Goal: Transaction & Acquisition: Obtain resource

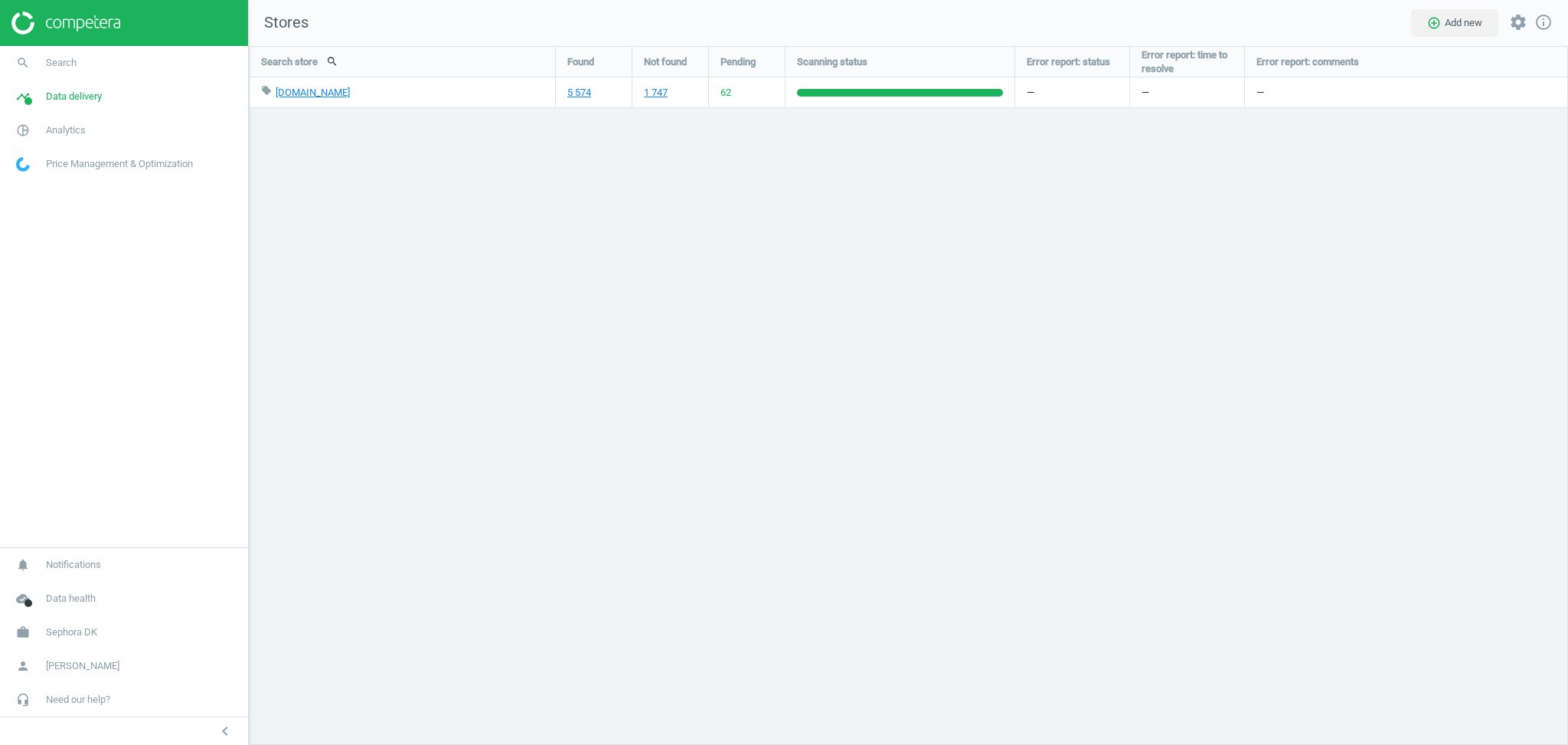
scroll to position [730, 1351]
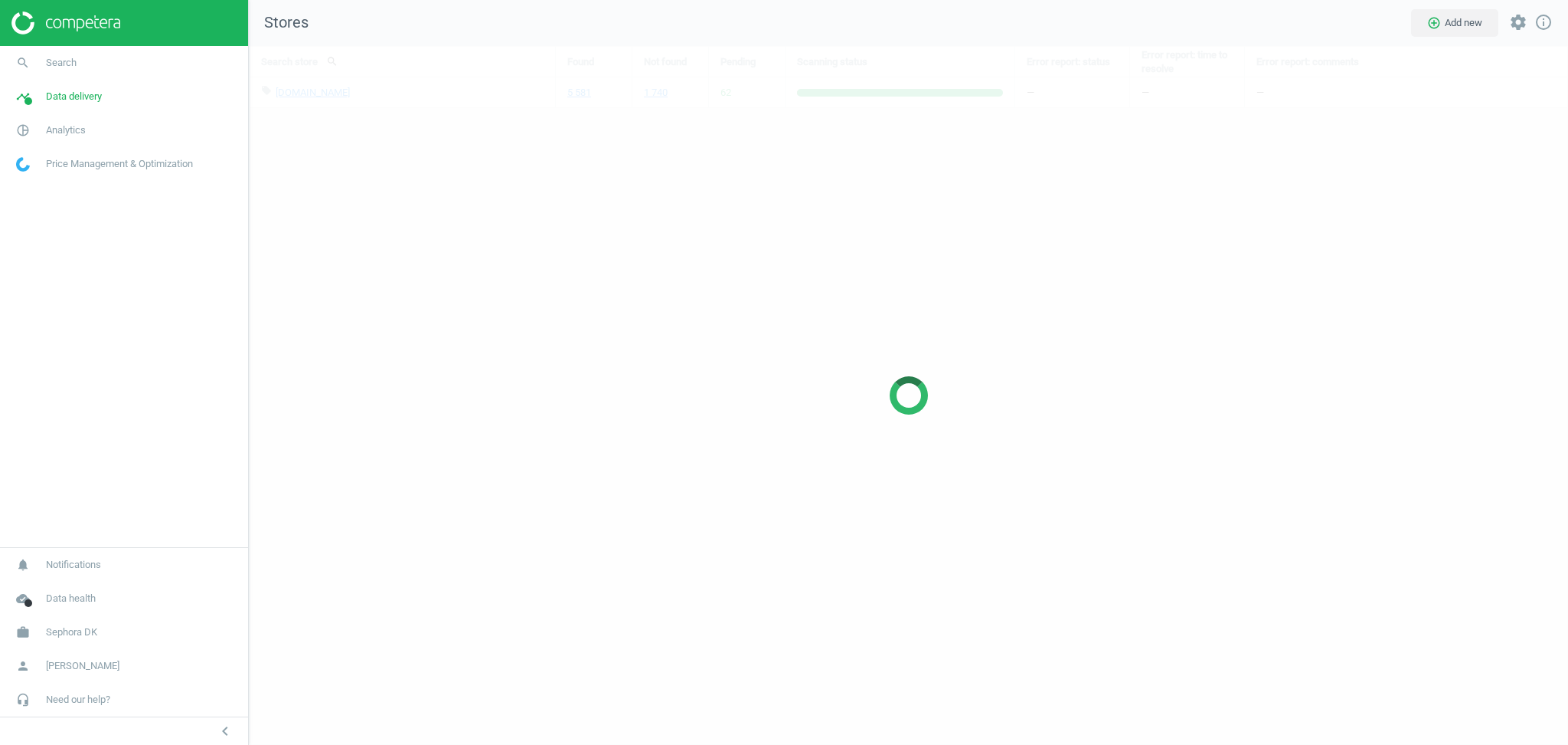
scroll to position [730, 1351]
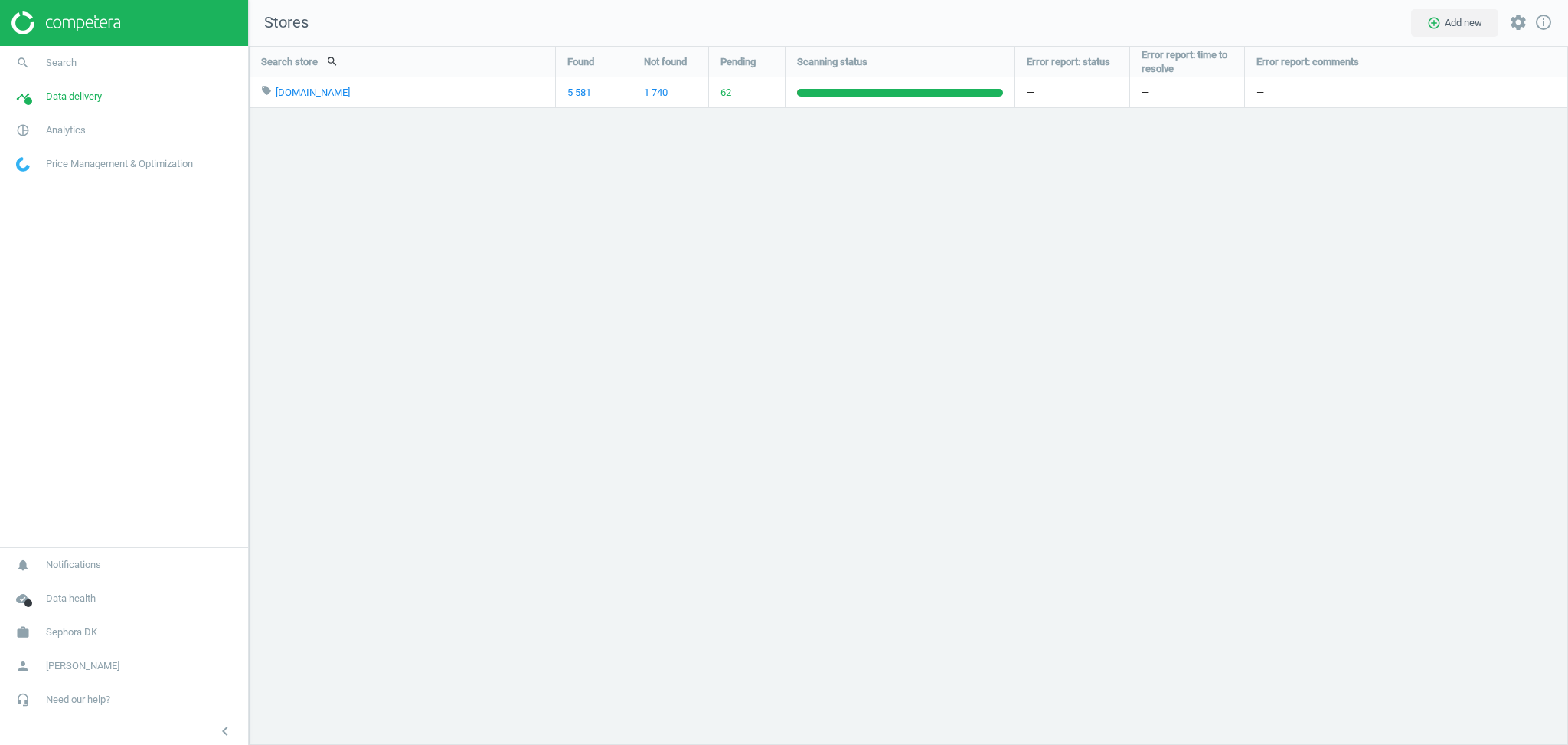
click at [458, 326] on div "Search store search Found Not found Pending Scanning status Error report: statu…" at bounding box center [908, 396] width 1319 height 699
click at [79, 627] on span "Sephora DK" at bounding box center [72, 632] width 51 height 14
click at [52, 592] on span "Switch campaign" at bounding box center [50, 586] width 68 height 13
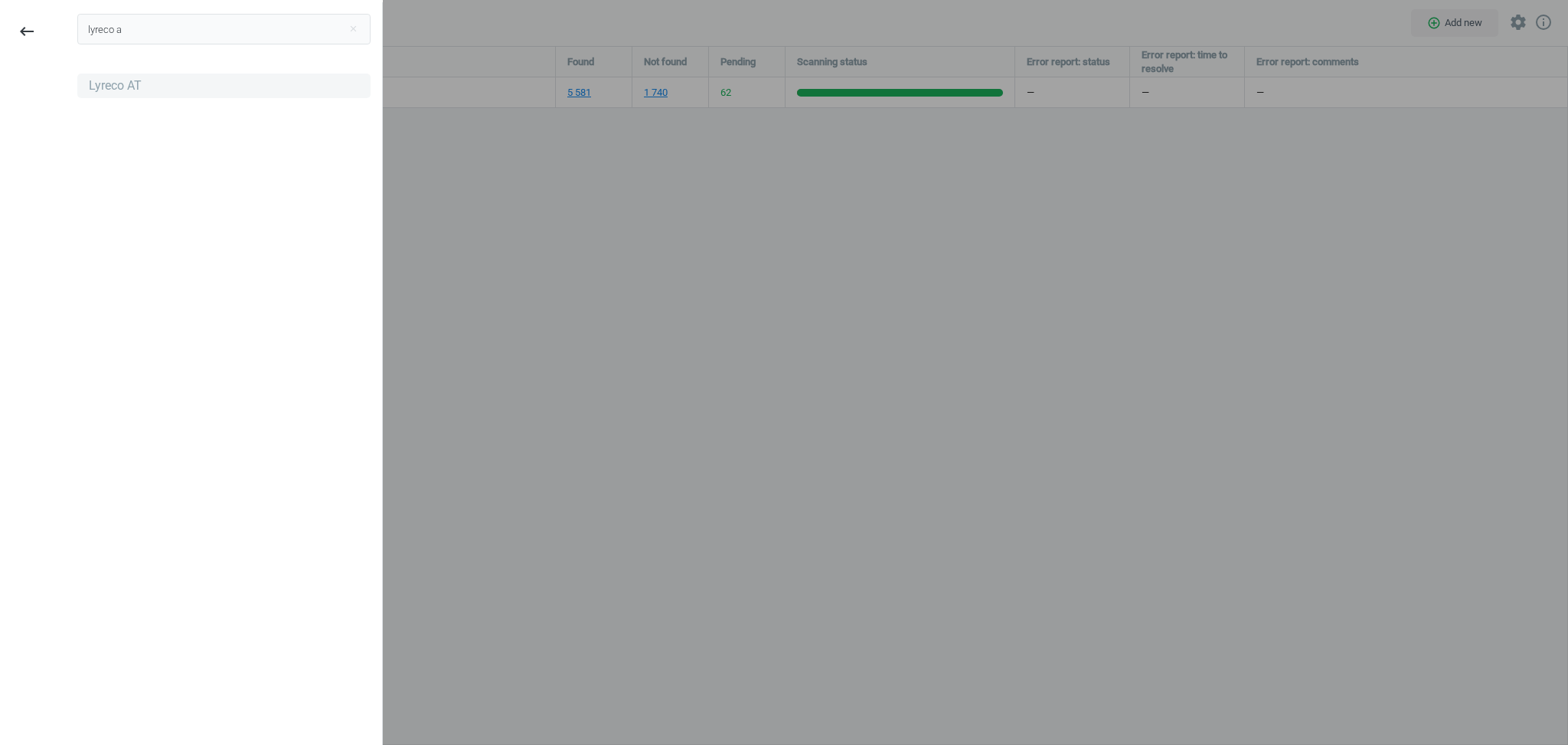
type input "lyreco a"
click at [106, 86] on div "Lyreco AT" at bounding box center [115, 85] width 53 height 16
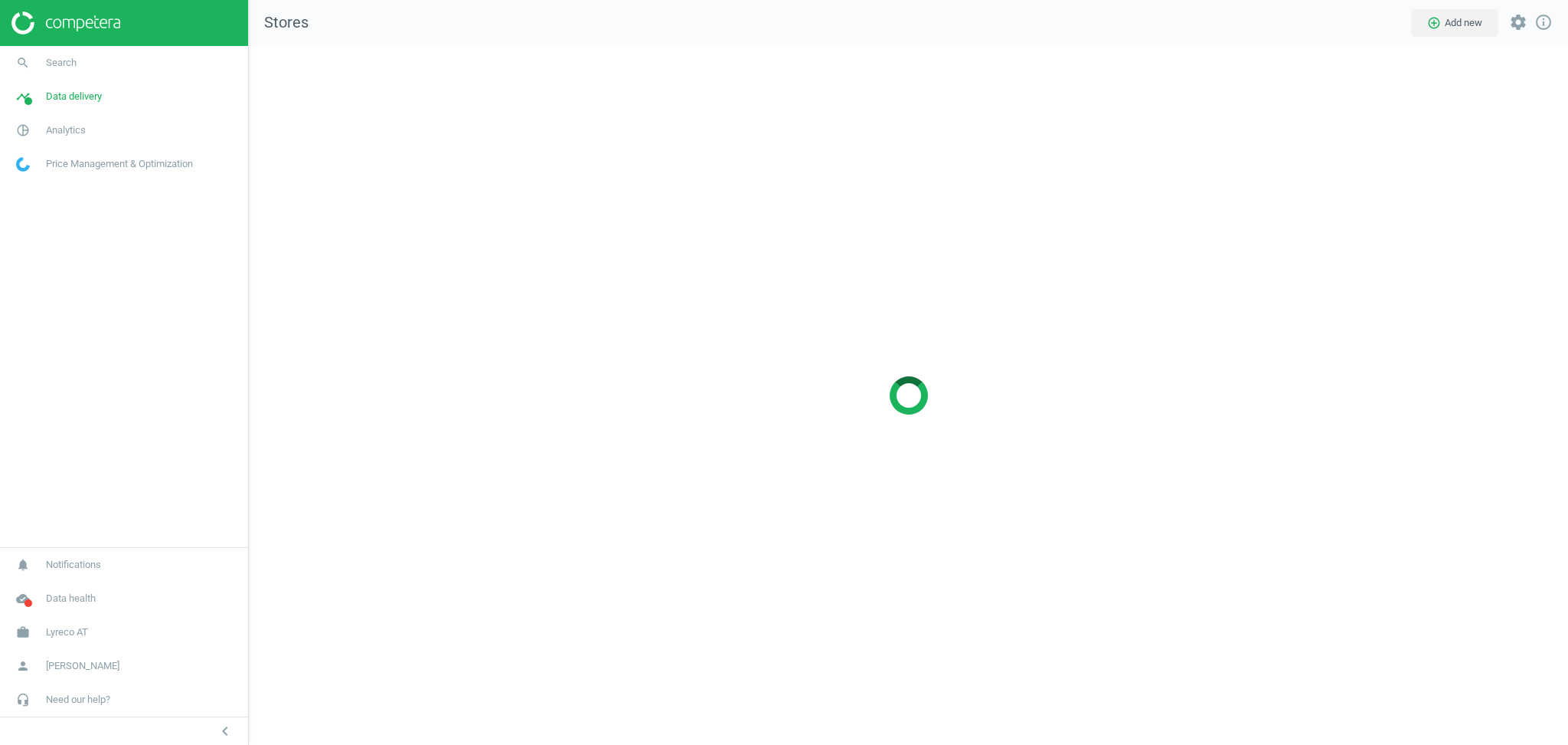
scroll to position [730, 1351]
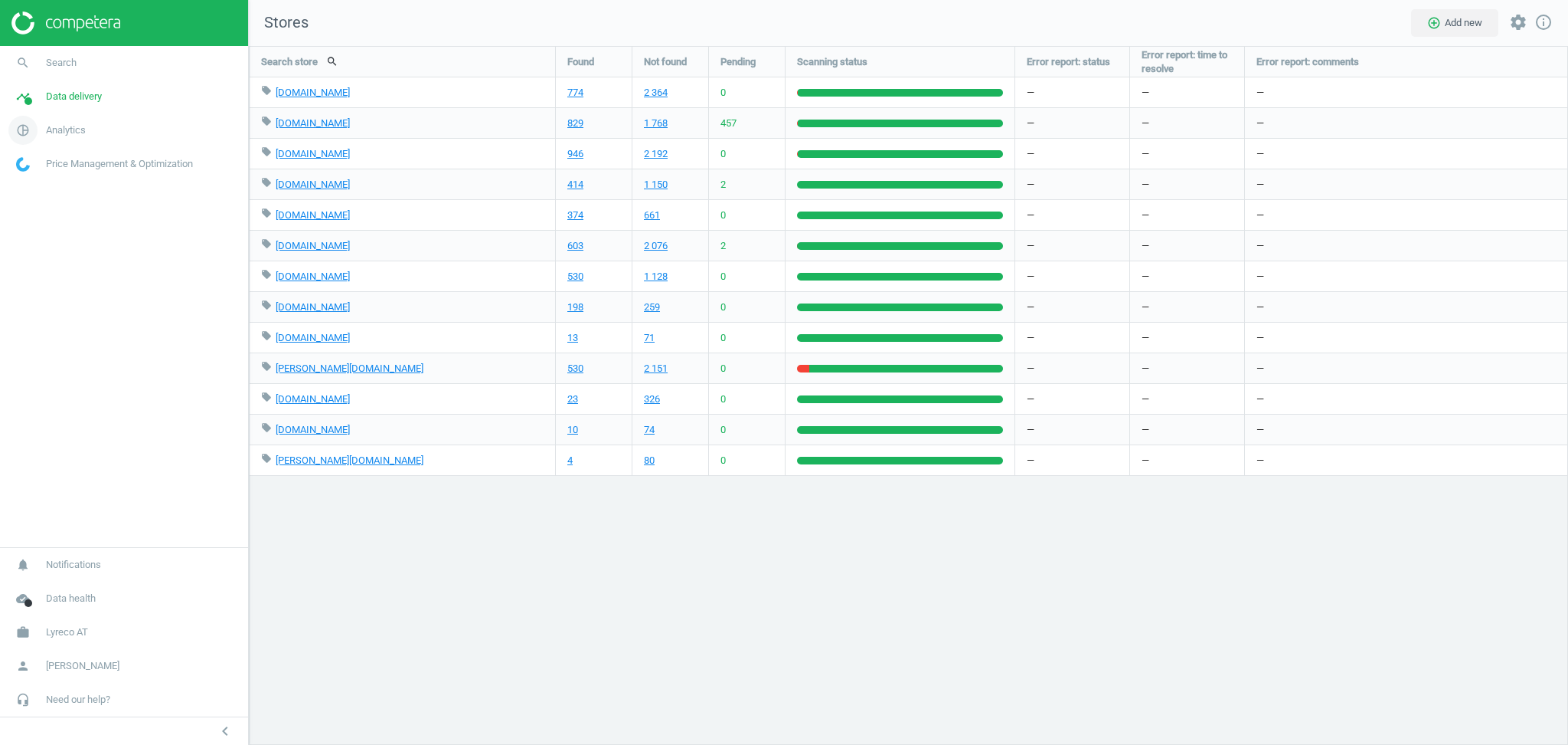
click at [69, 127] on span "Analytics" at bounding box center [66, 130] width 40 height 14
click at [38, 190] on span "Products" at bounding box center [34, 186] width 36 height 13
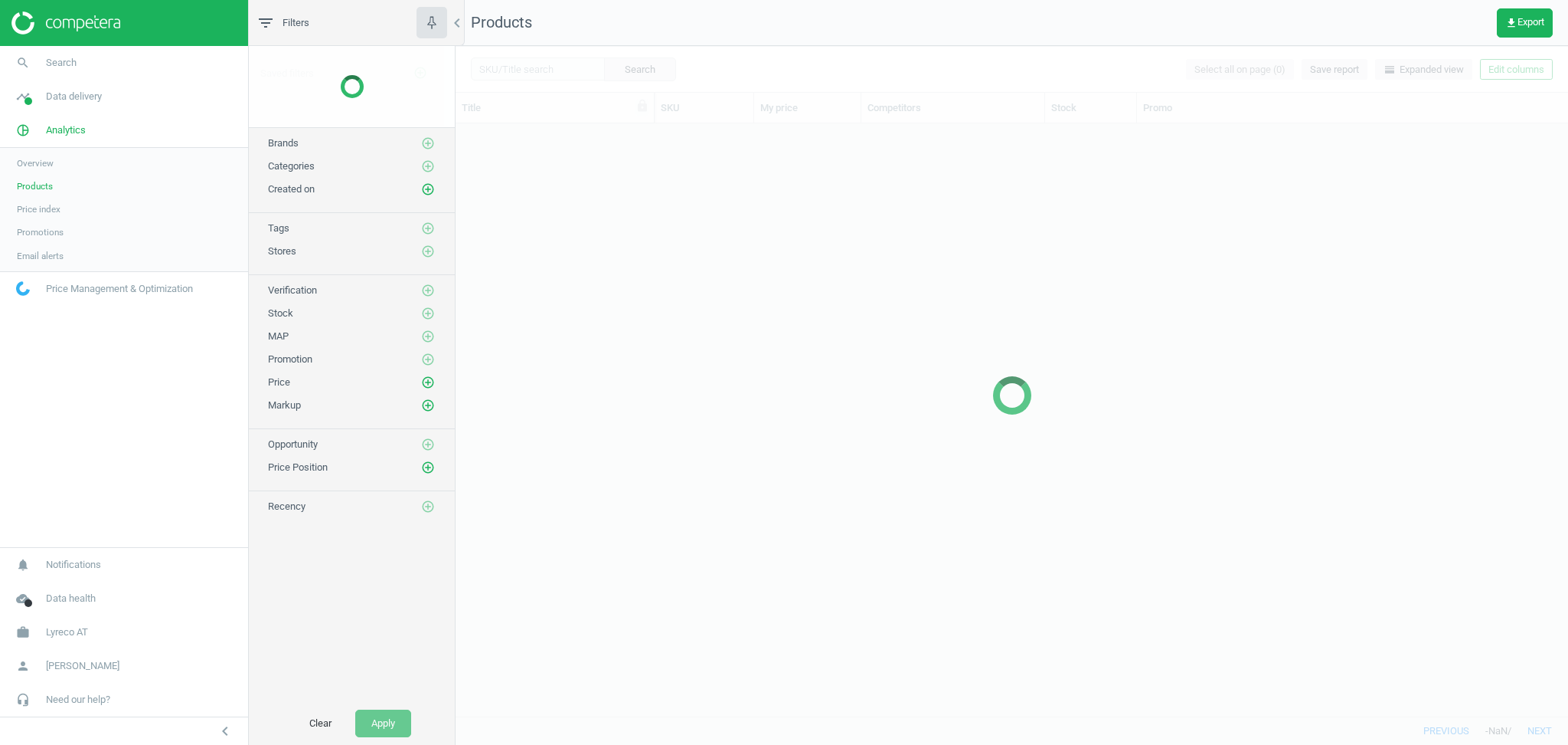
scroll to position [578, 1097]
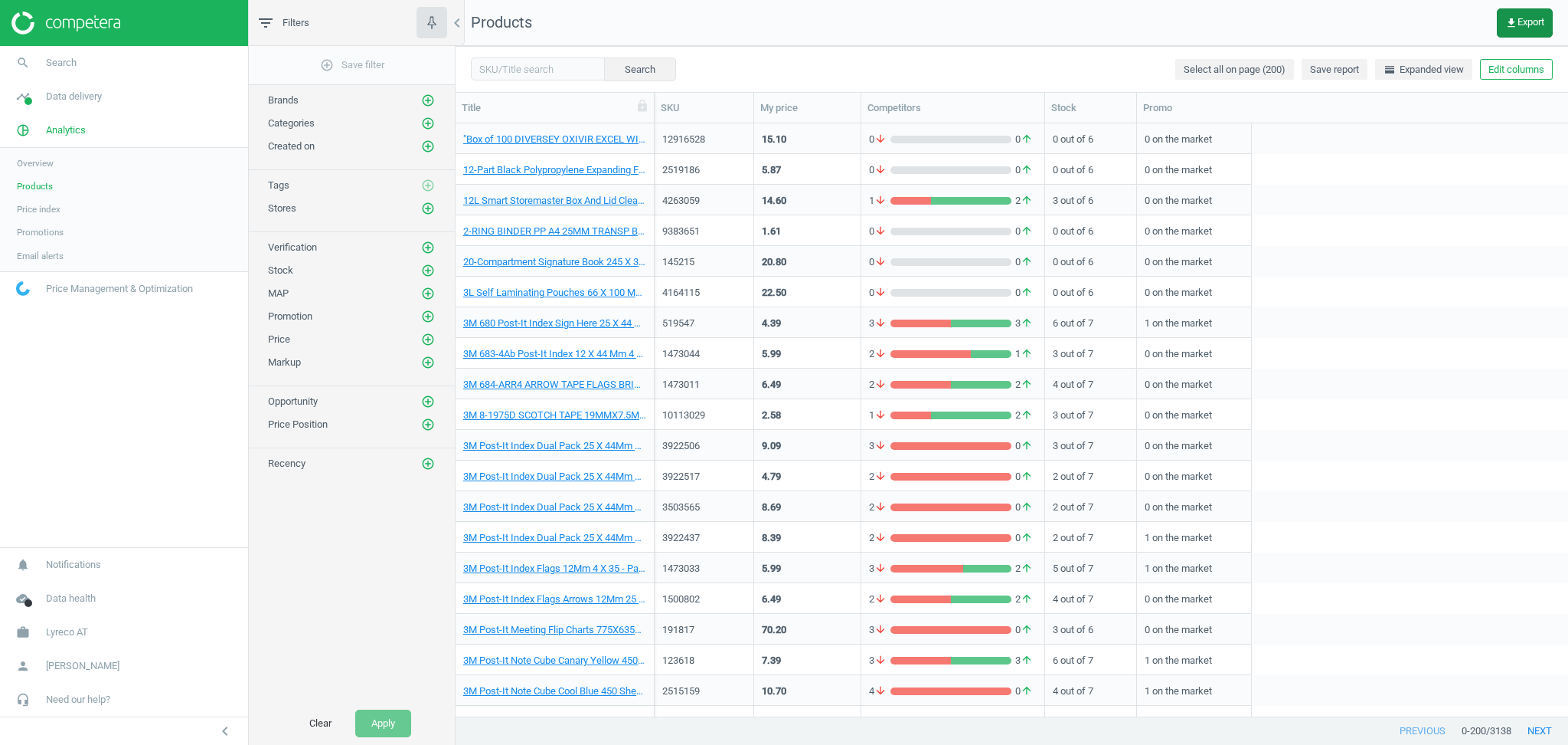
click at [1517, 24] on span "get_app Export" at bounding box center [1524, 22] width 39 height 13
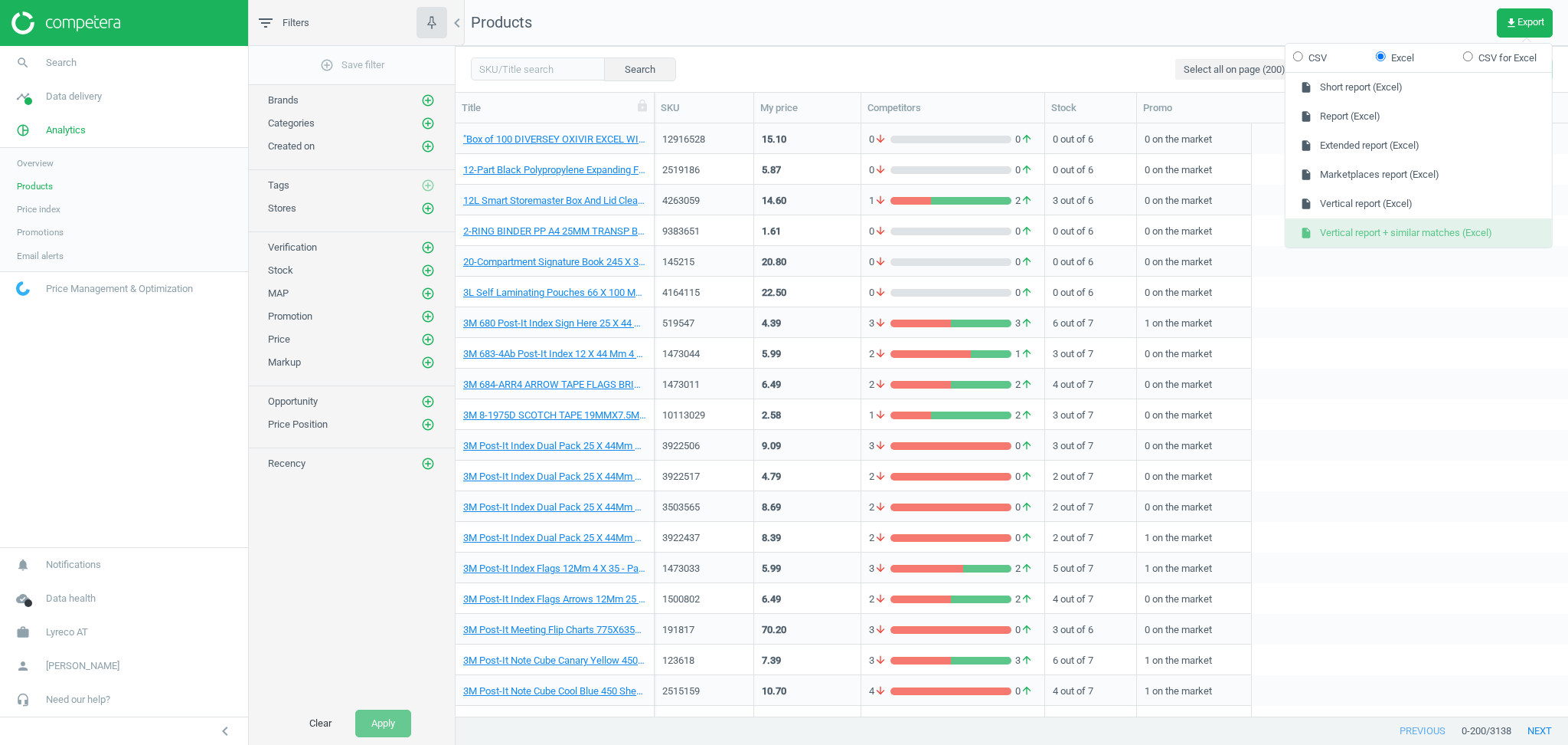
click at [1439, 233] on button "insert_drive_file Vertical report + similar matches (Excel)" at bounding box center [1419, 233] width 267 height 29
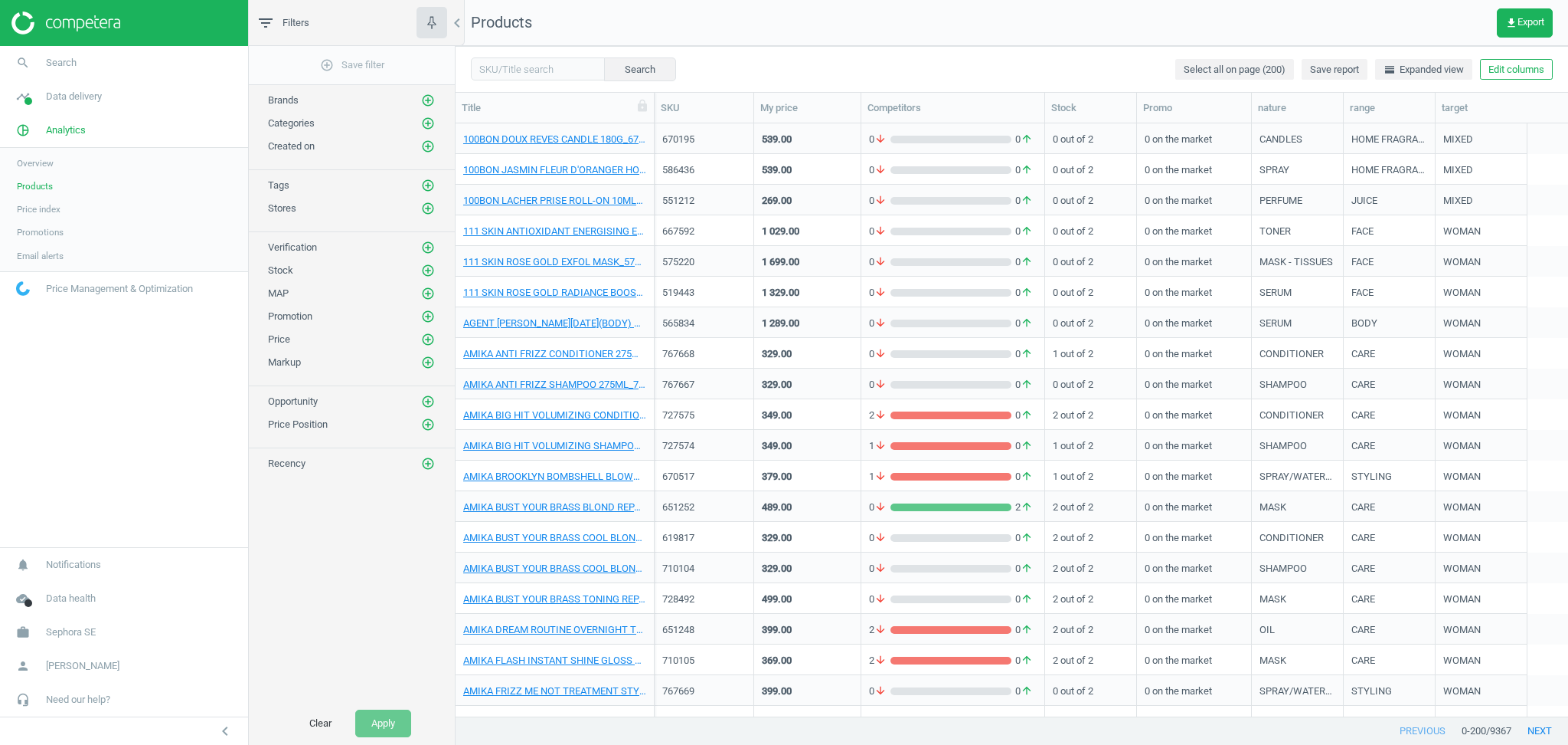
scroll to position [578, 1097]
click at [87, 636] on span "Sephora SE" at bounding box center [71, 632] width 49 height 14
click at [60, 591] on span "Switch campaign" at bounding box center [50, 586] width 68 height 13
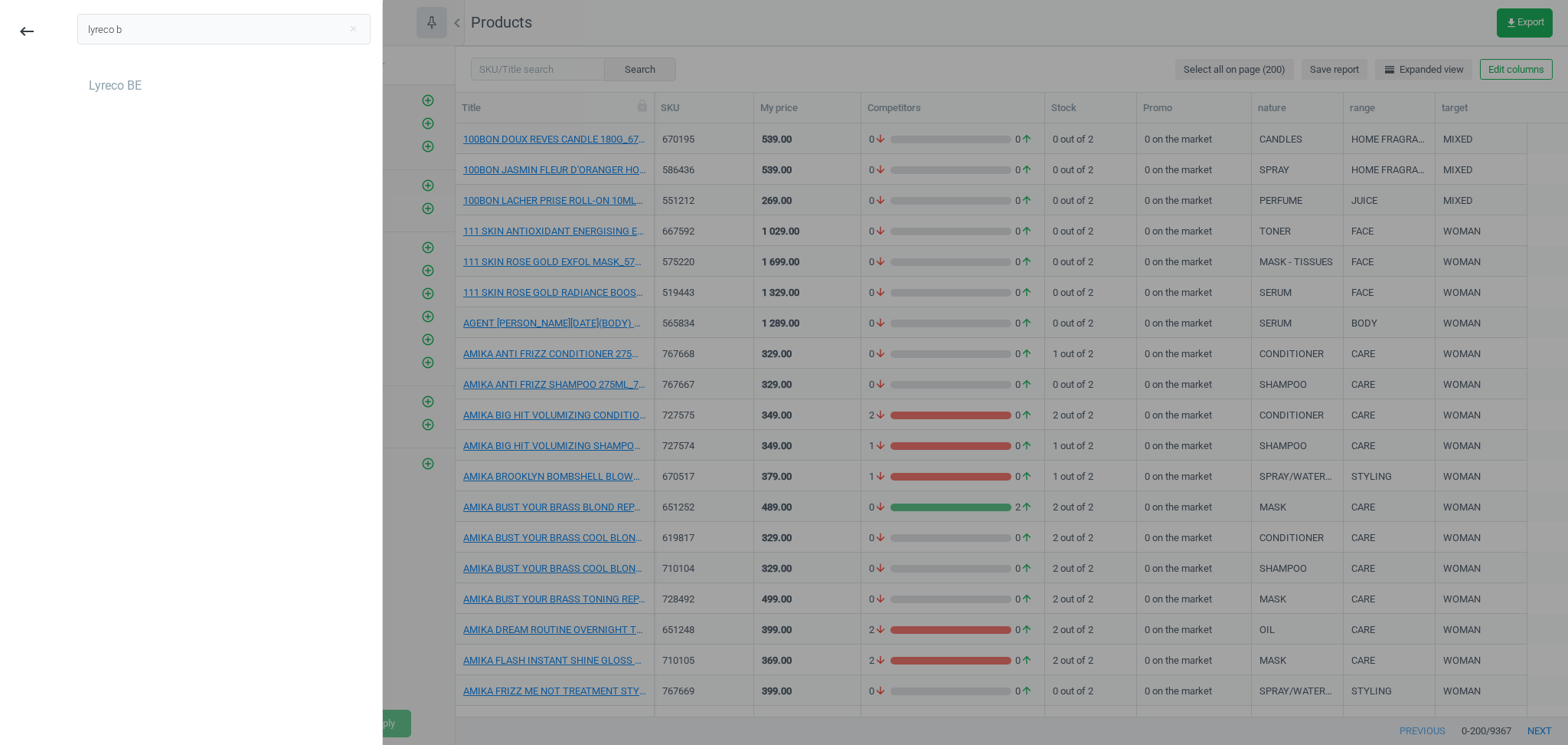
type input "lyreco b"
click at [116, 87] on div "Lyreco BE" at bounding box center [115, 85] width 53 height 16
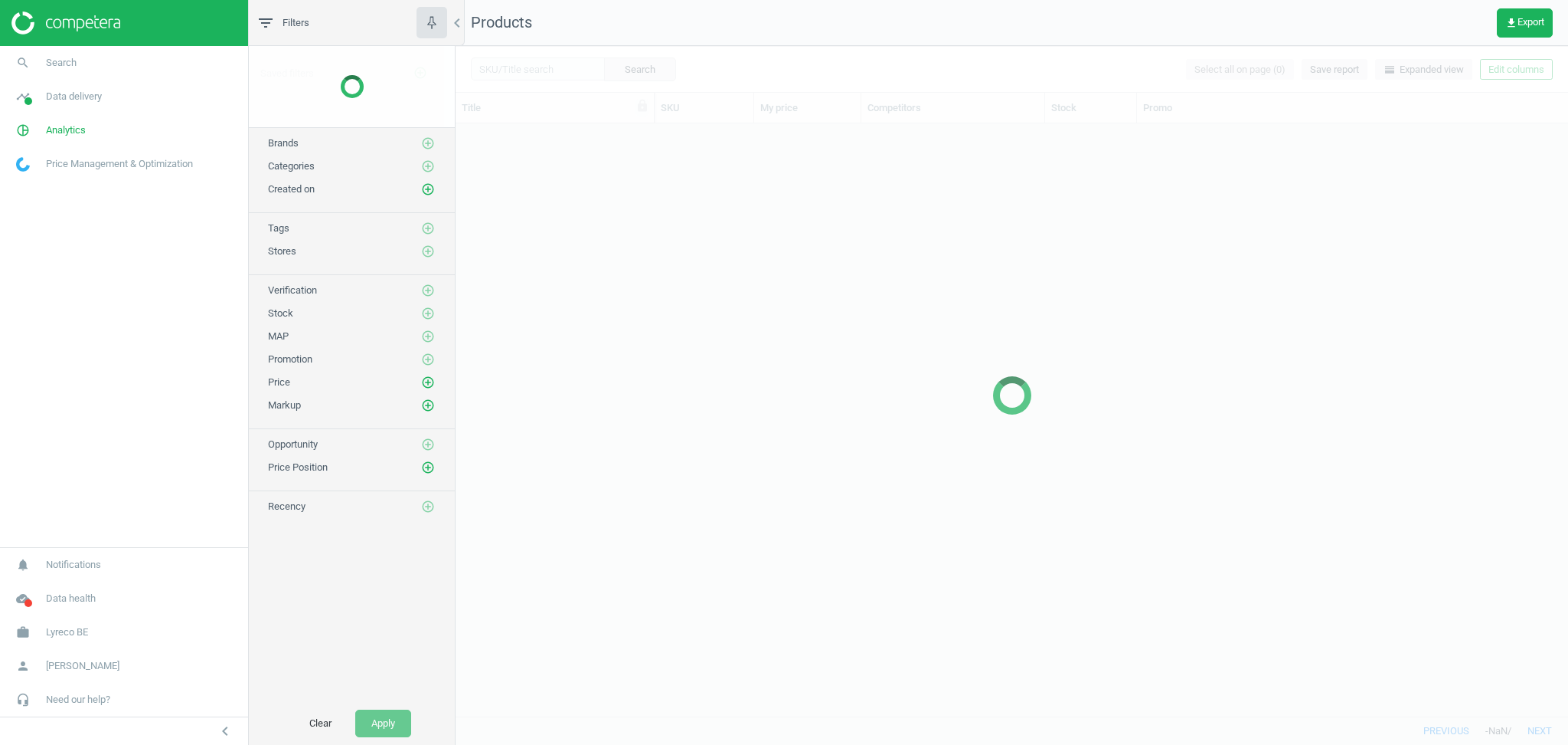
scroll to position [578, 1097]
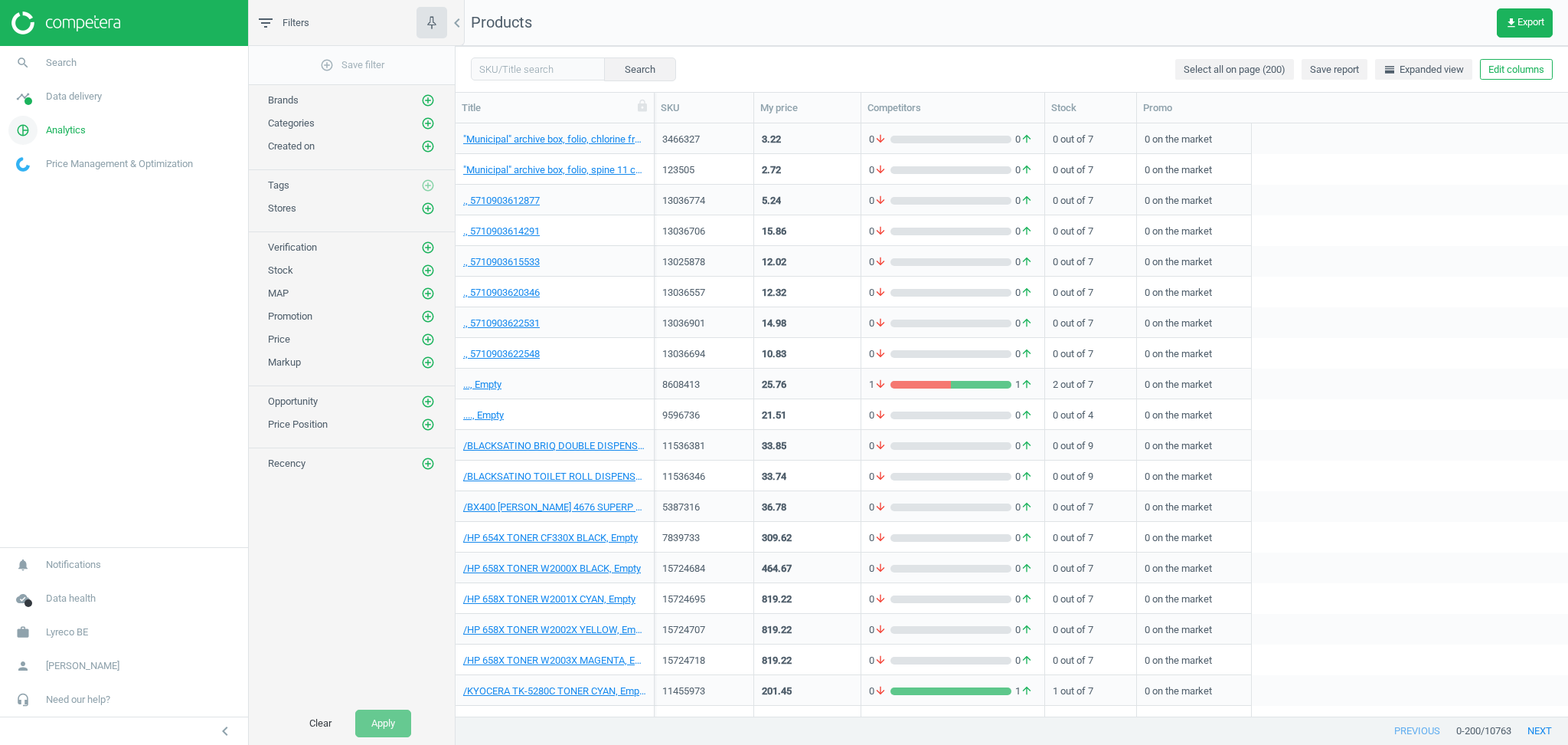
click at [70, 134] on span "Analytics" at bounding box center [66, 130] width 40 height 14
click at [25, 188] on span "Products" at bounding box center [34, 186] width 36 height 13
click at [1524, 17] on span "get_app Export" at bounding box center [1524, 22] width 39 height 13
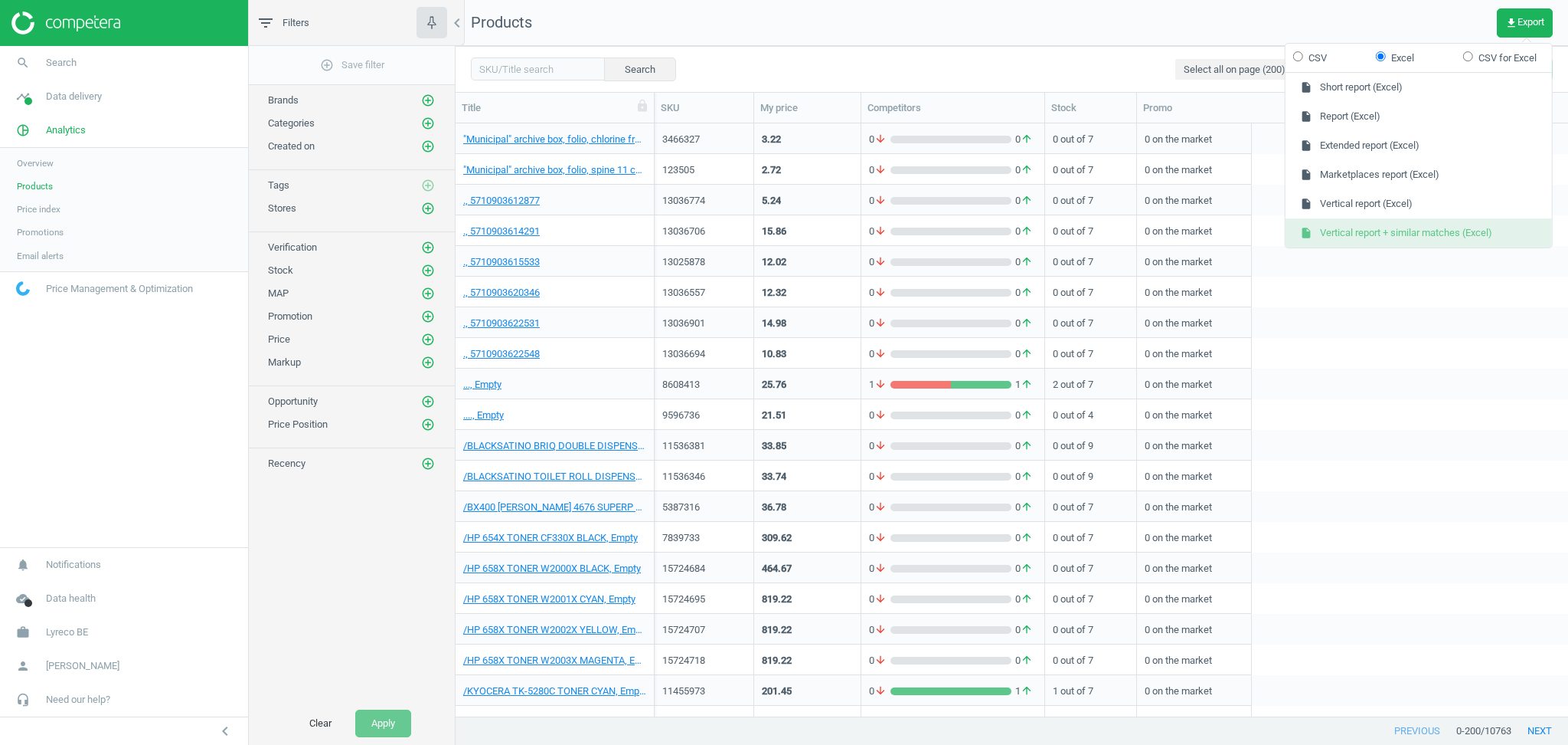
click at [1412, 226] on button "insert_drive_file Vertical report + similar matches (Excel)" at bounding box center [1419, 233] width 267 height 29
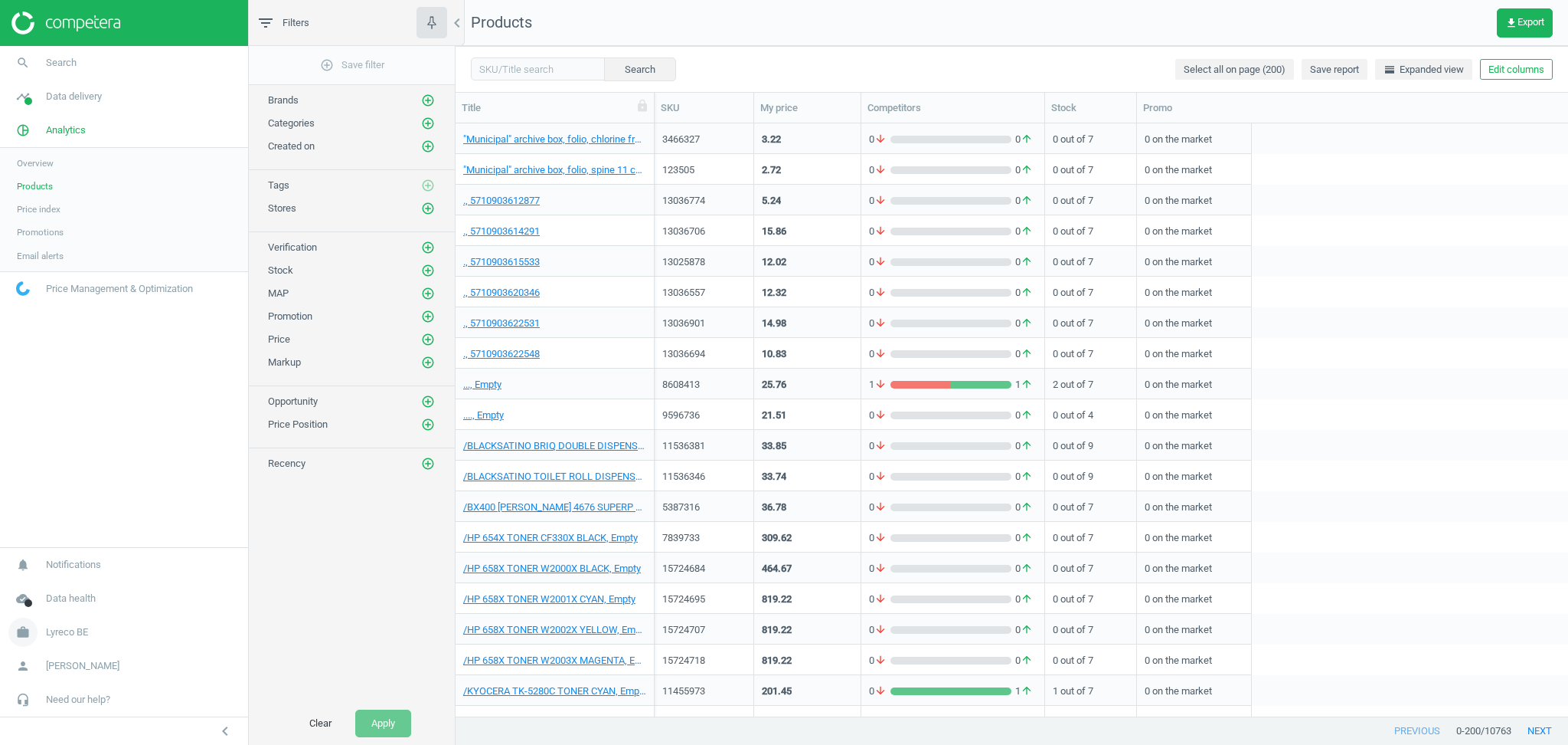
click at [78, 637] on span "Lyreco BE" at bounding box center [68, 632] width 43 height 14
click at [54, 586] on span "Switch campaign" at bounding box center [50, 586] width 68 height 13
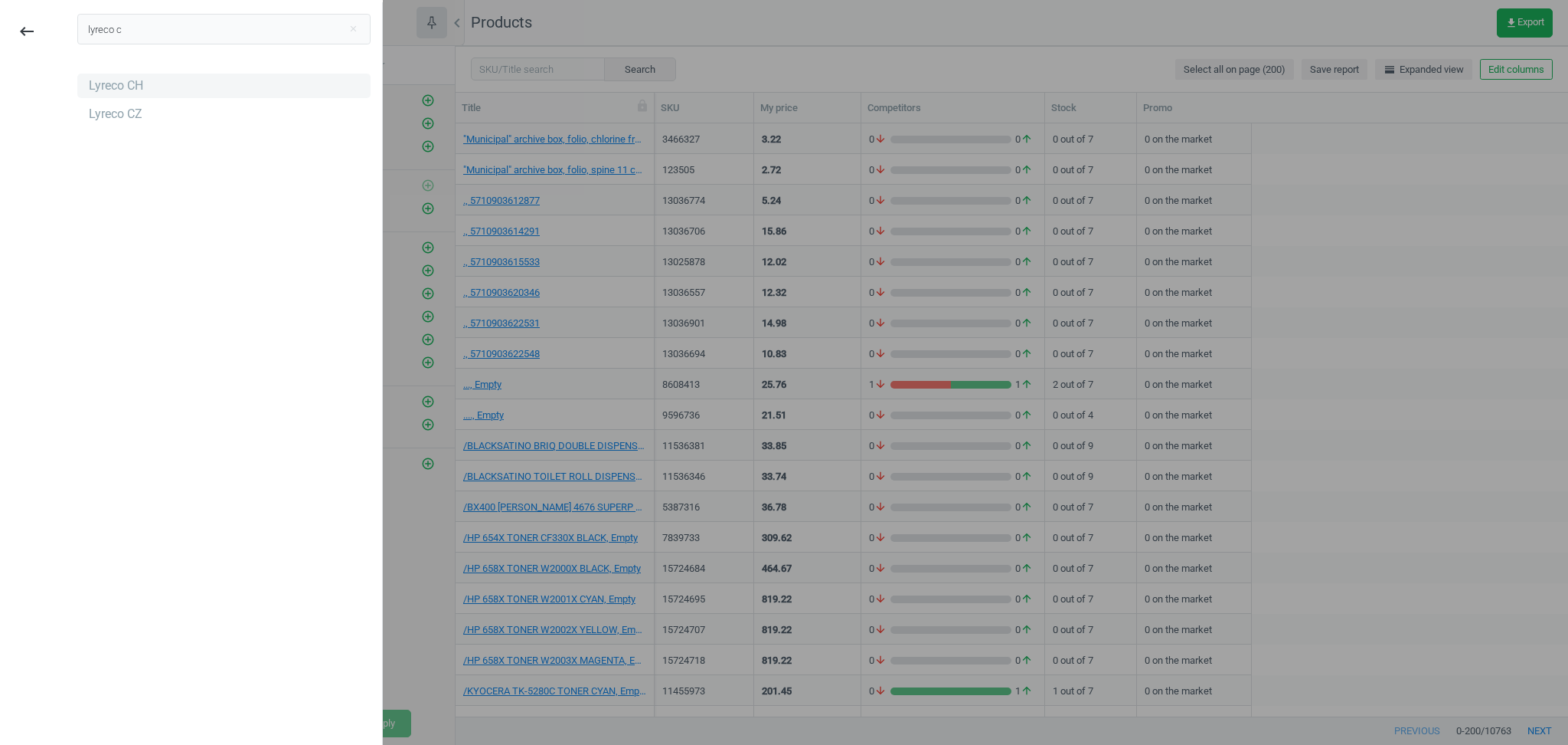
type input "lyreco c"
click at [139, 80] on div "Lyreco CH" at bounding box center [116, 85] width 54 height 16
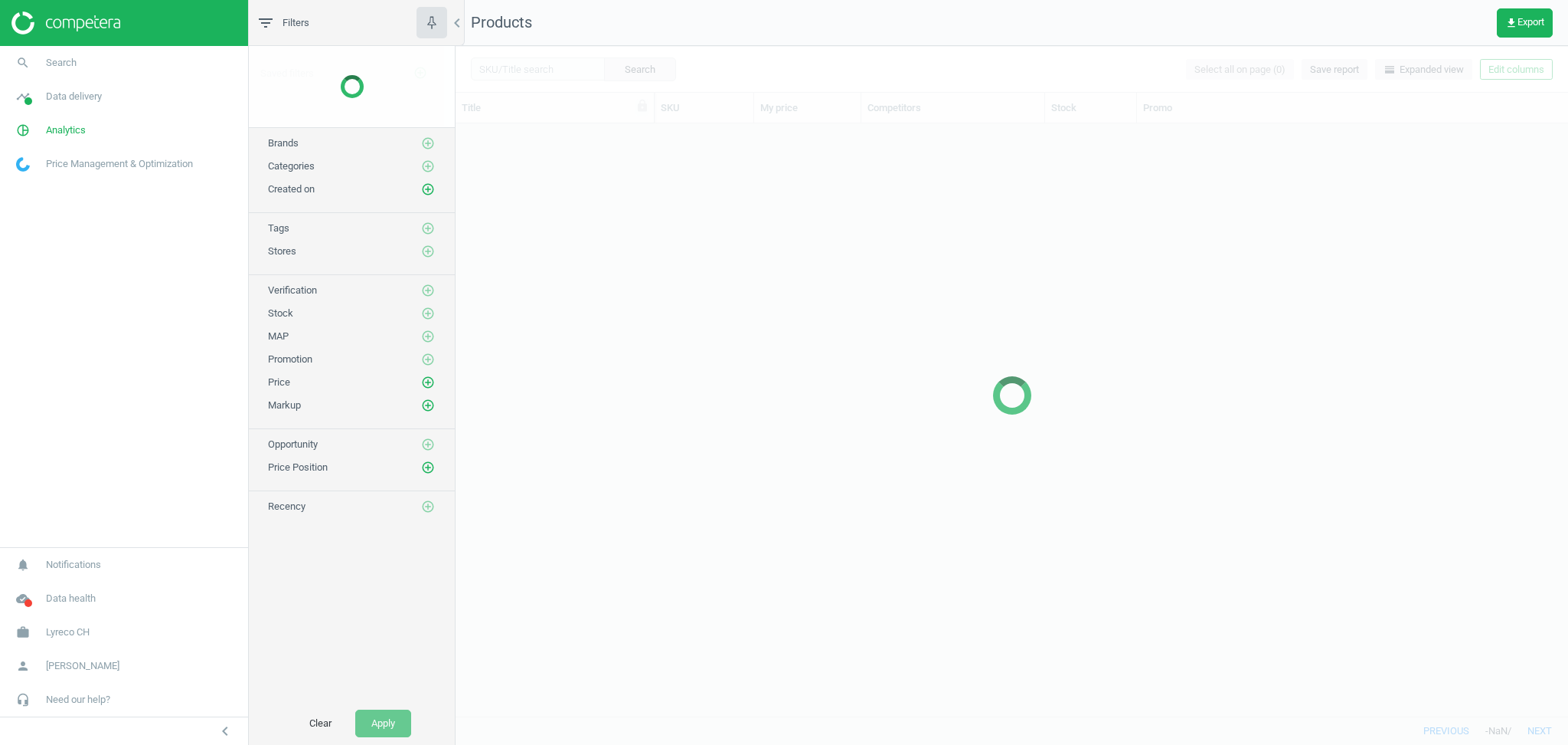
scroll to position [578, 1097]
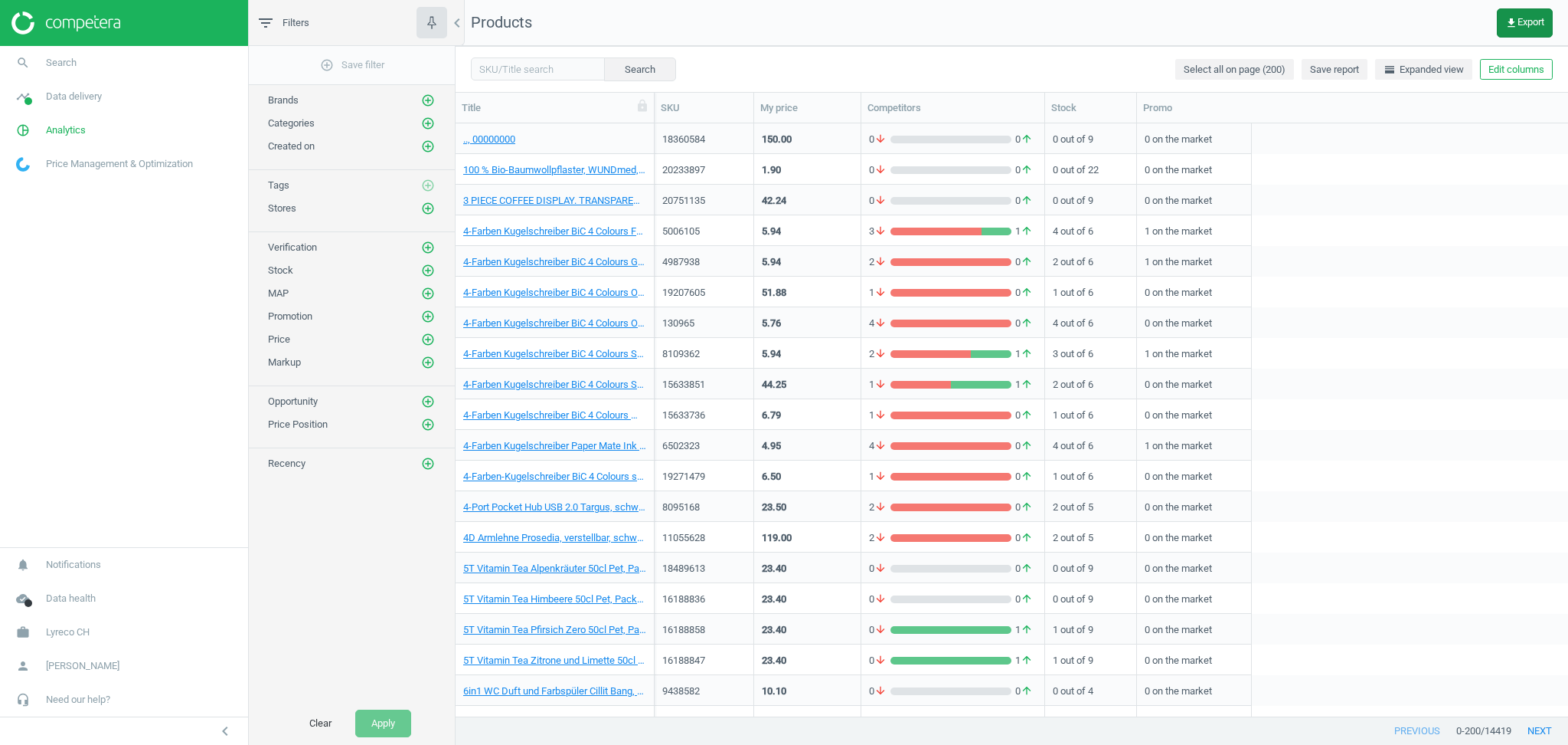
click at [1505, 21] on icon "get_app" at bounding box center [1511, 22] width 13 height 13
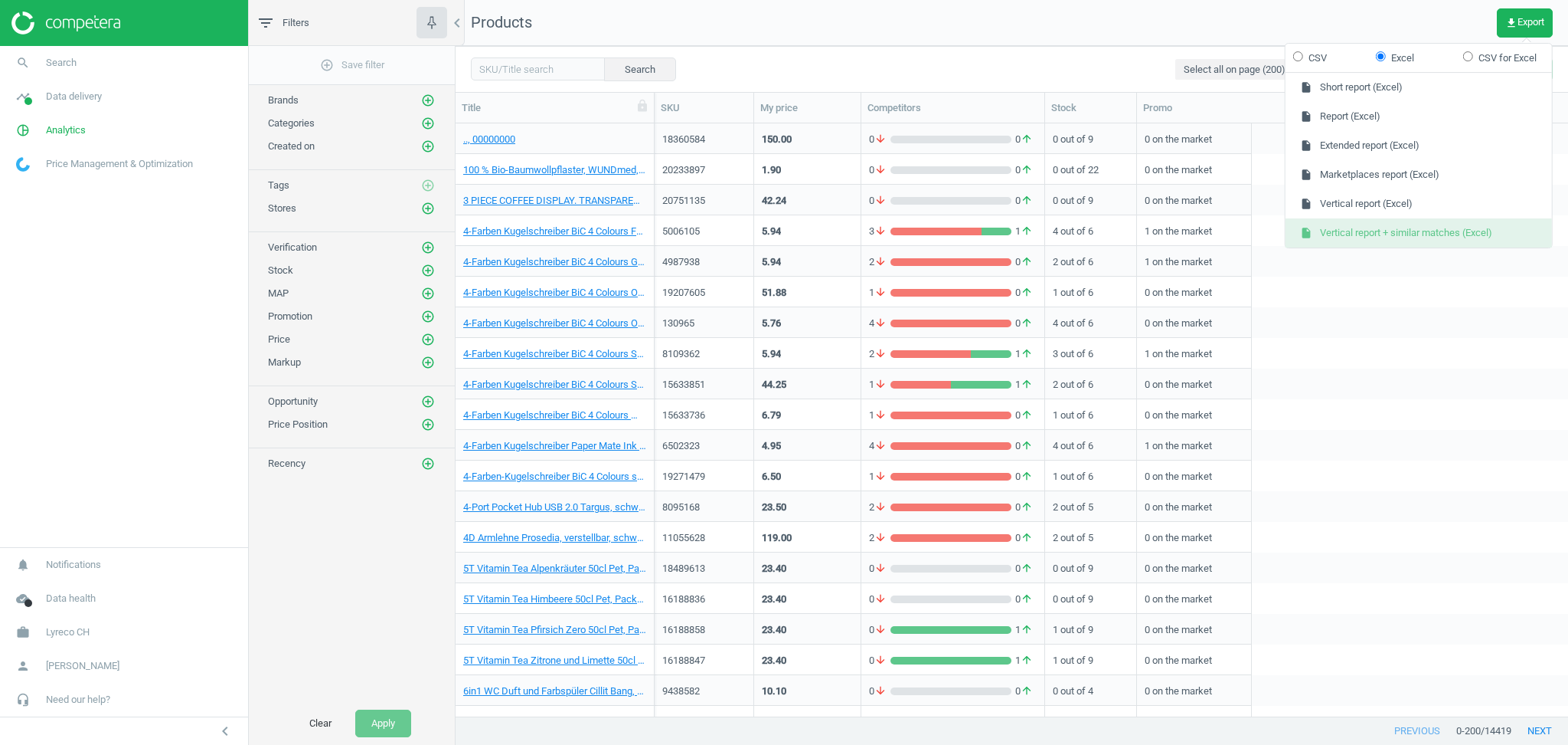
click at [1384, 230] on button "insert_drive_file Vertical report + similar matches (Excel)" at bounding box center [1419, 233] width 267 height 29
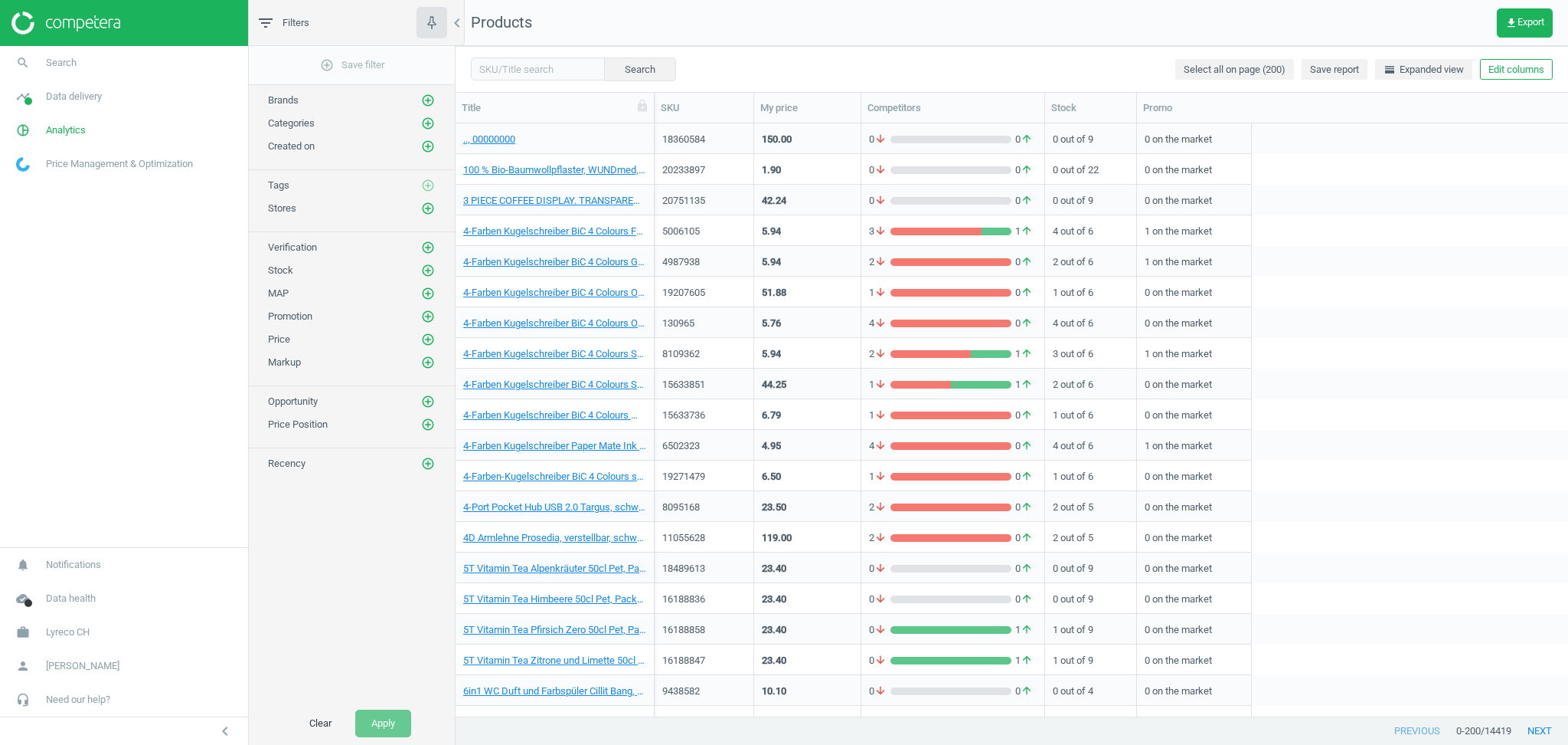
click at [1384, 230] on div "5006105 5.94 3 arrow_downward 1 arrow_upward 4 out of 6 1 on the market" at bounding box center [1111, 230] width 913 height 31
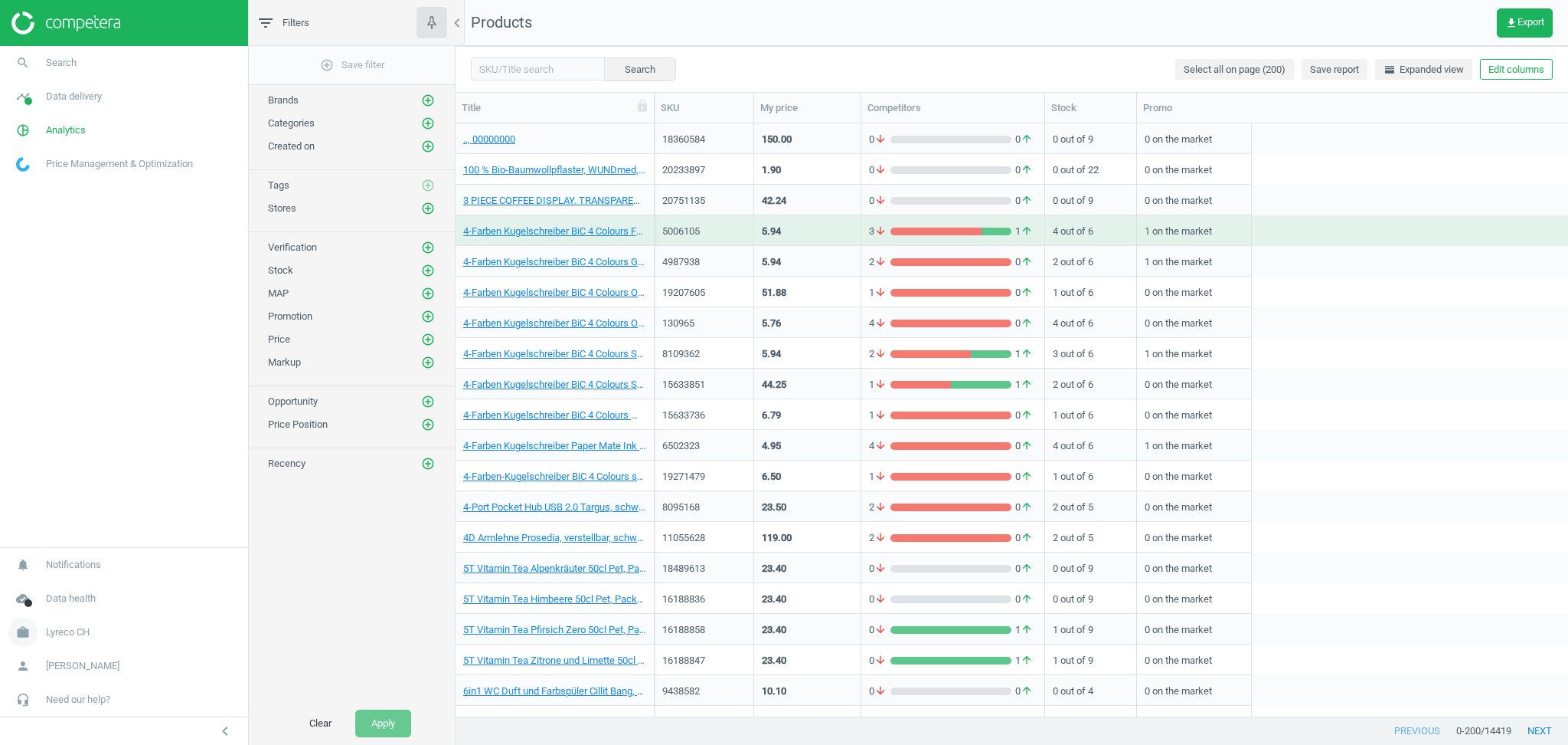
click at [76, 630] on span "Lyreco CH" at bounding box center [68, 632] width 44 height 14
click at [49, 586] on span "Switch campaign" at bounding box center [50, 586] width 68 height 13
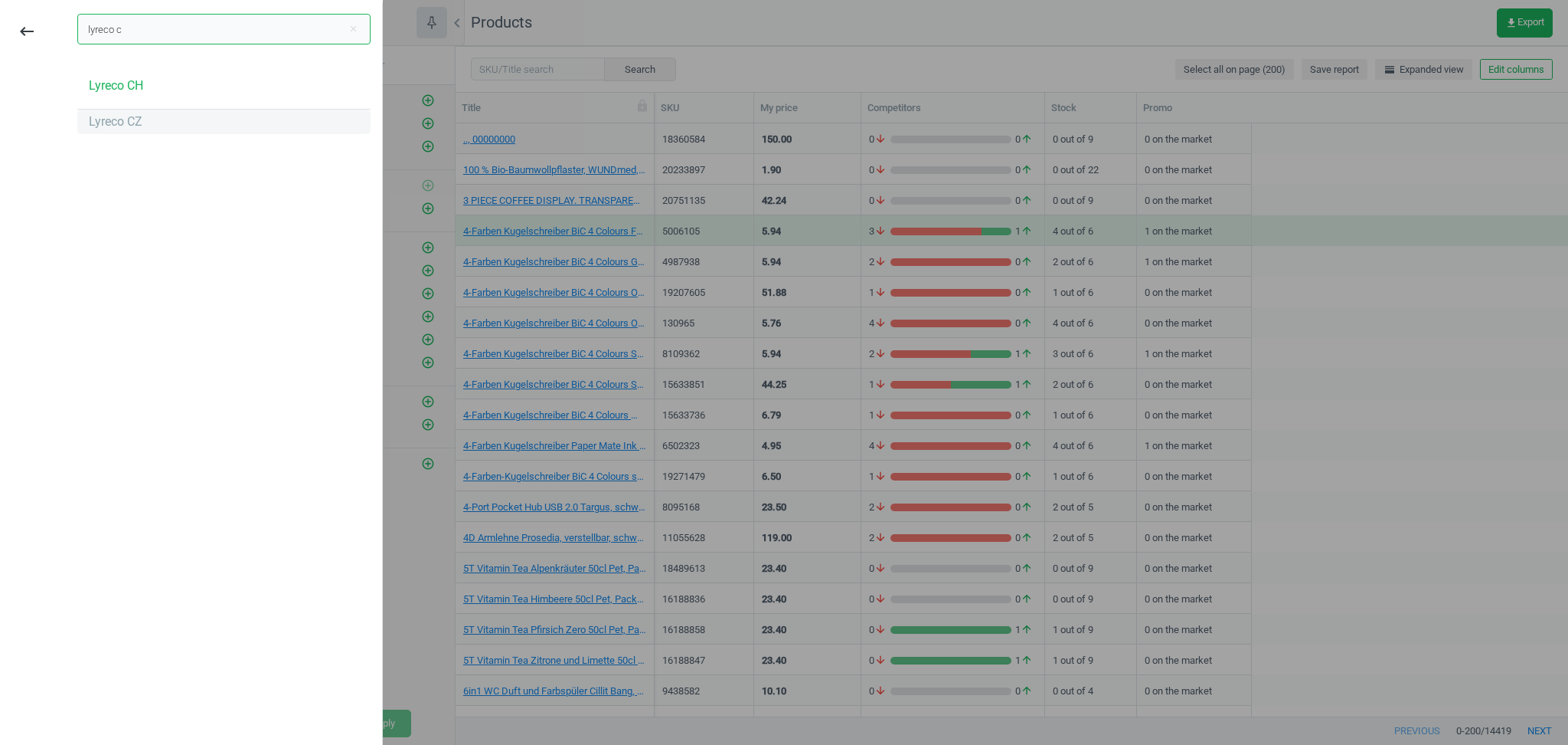
type input "lyreco c"
click at [134, 124] on div "Lyreco CZ" at bounding box center [115, 121] width 53 height 16
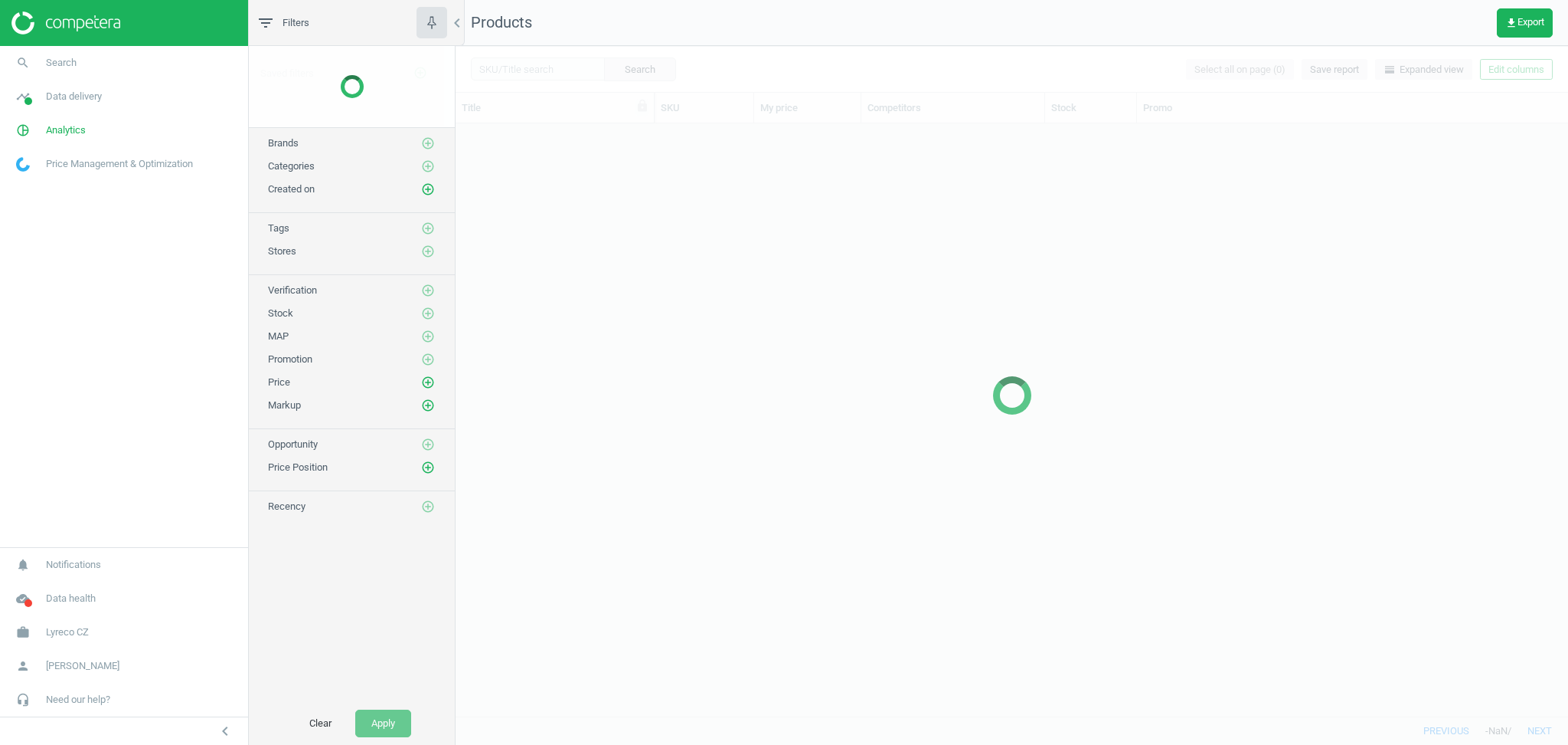
scroll to position [578, 1097]
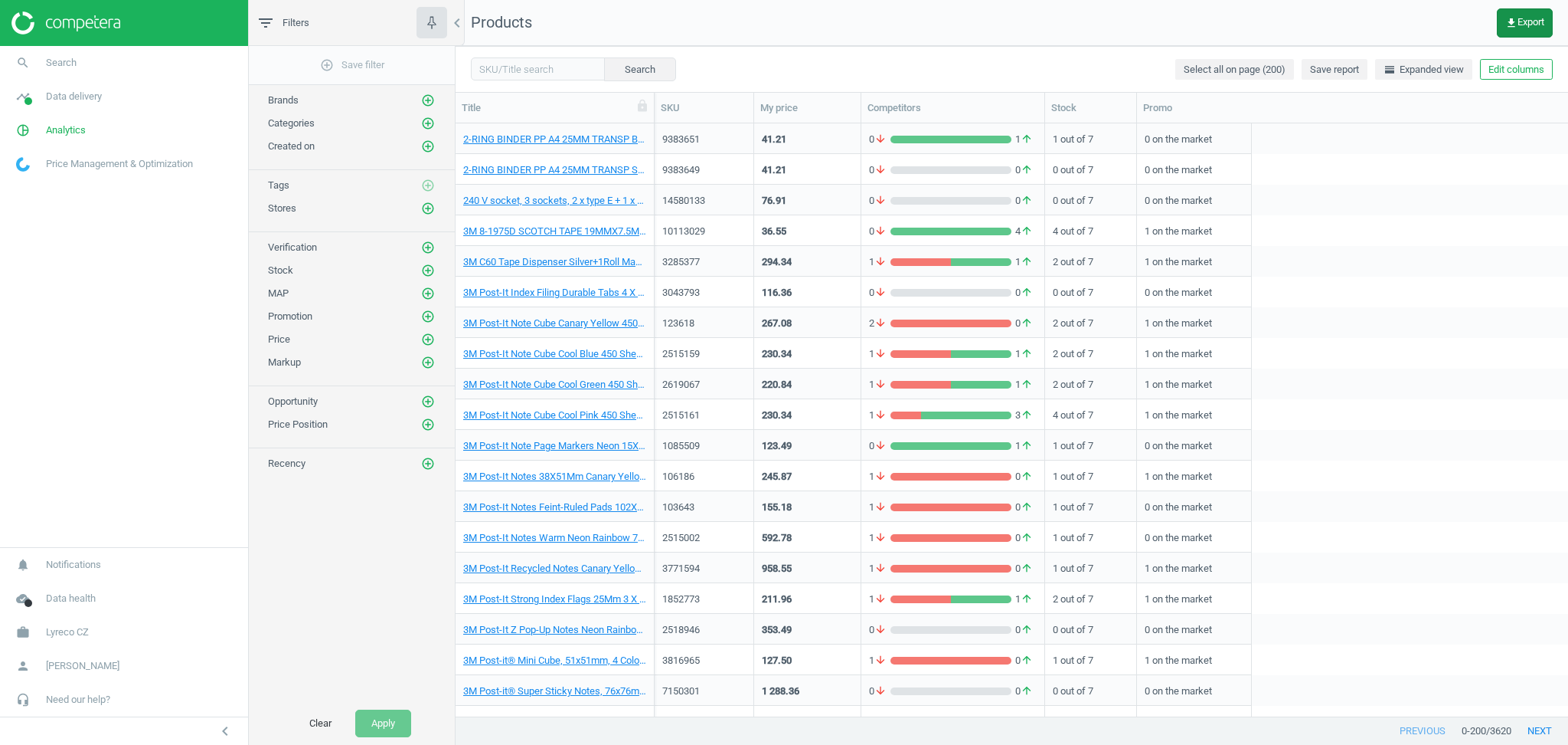
click at [1514, 21] on icon "get_app" at bounding box center [1511, 22] width 13 height 13
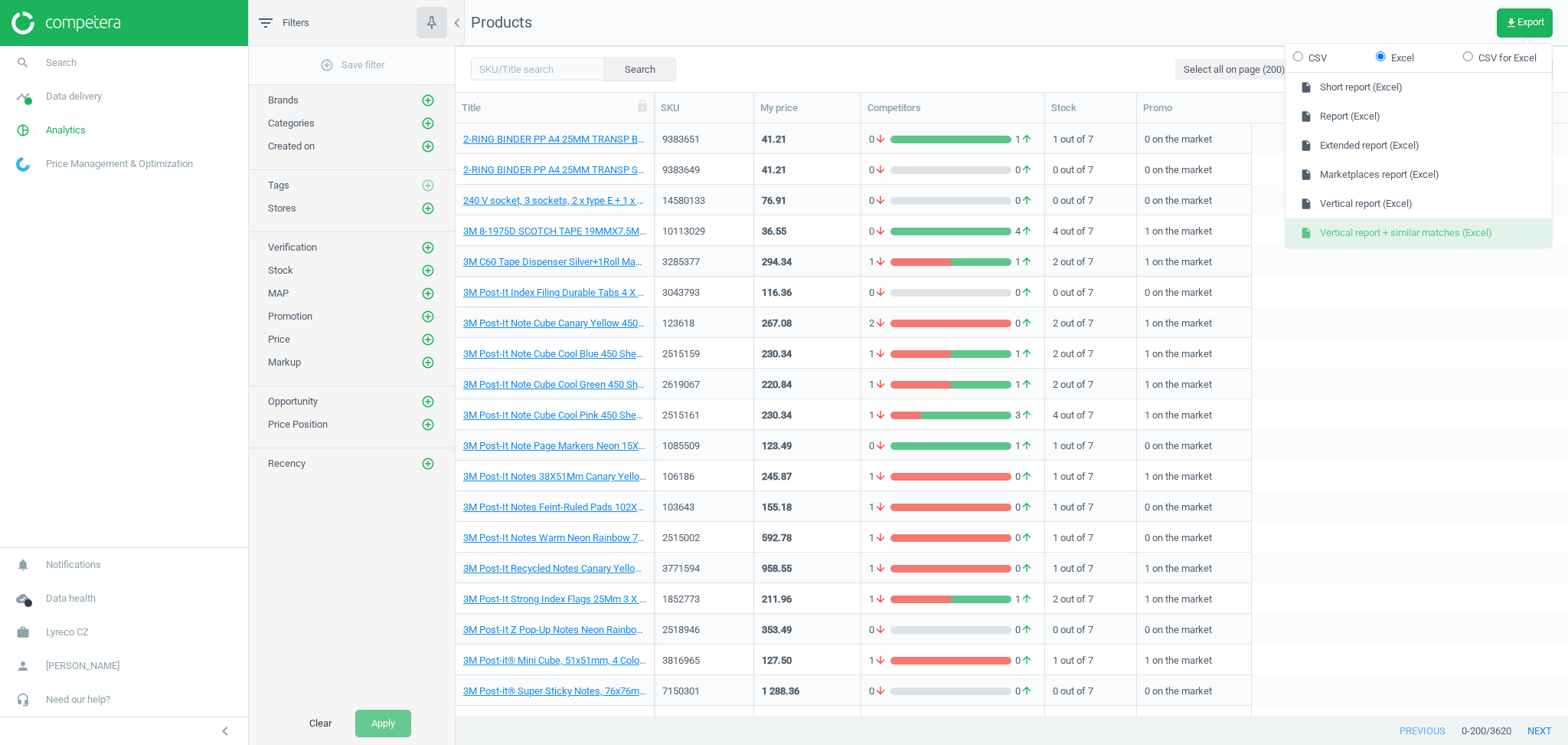
click at [1452, 233] on button "insert_drive_file Vertical report + similar matches (Excel)" at bounding box center [1419, 233] width 267 height 29
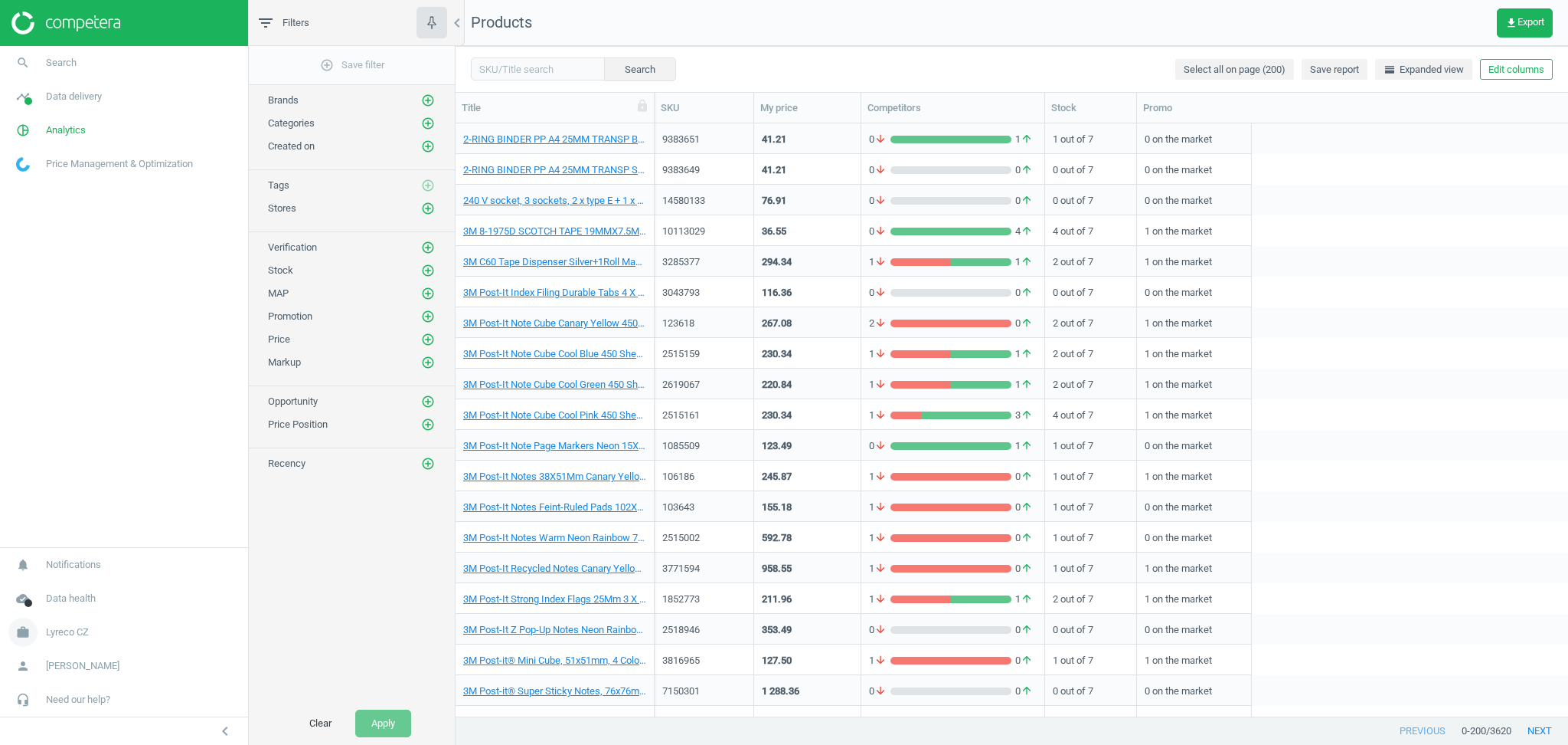
click at [74, 638] on span "Lyreco CZ" at bounding box center [68, 632] width 43 height 14
click at [74, 582] on span "Switch campaign" at bounding box center [50, 586] width 68 height 13
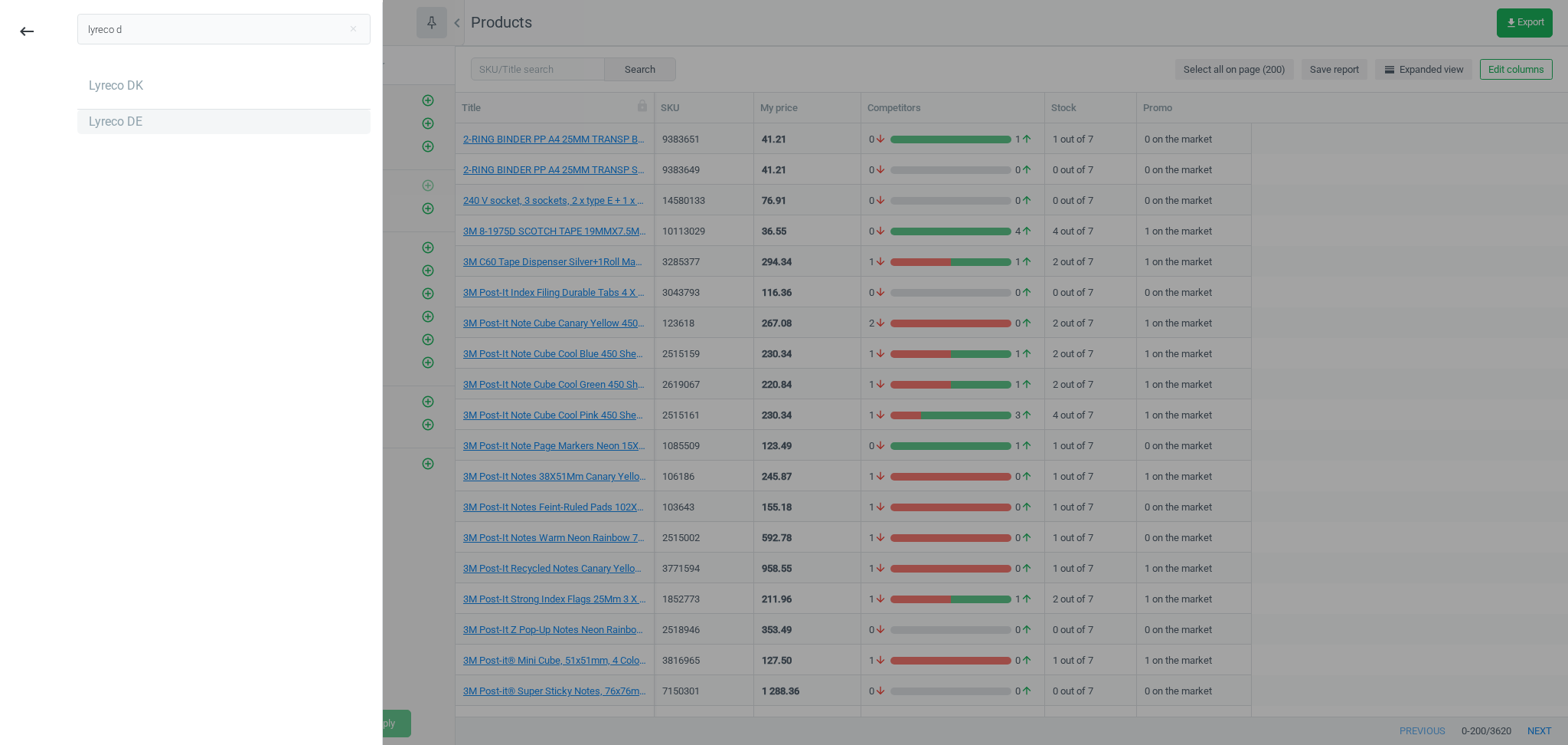
type input "lyreco d"
click at [133, 123] on div "Lyreco DE" at bounding box center [115, 121] width 53 height 16
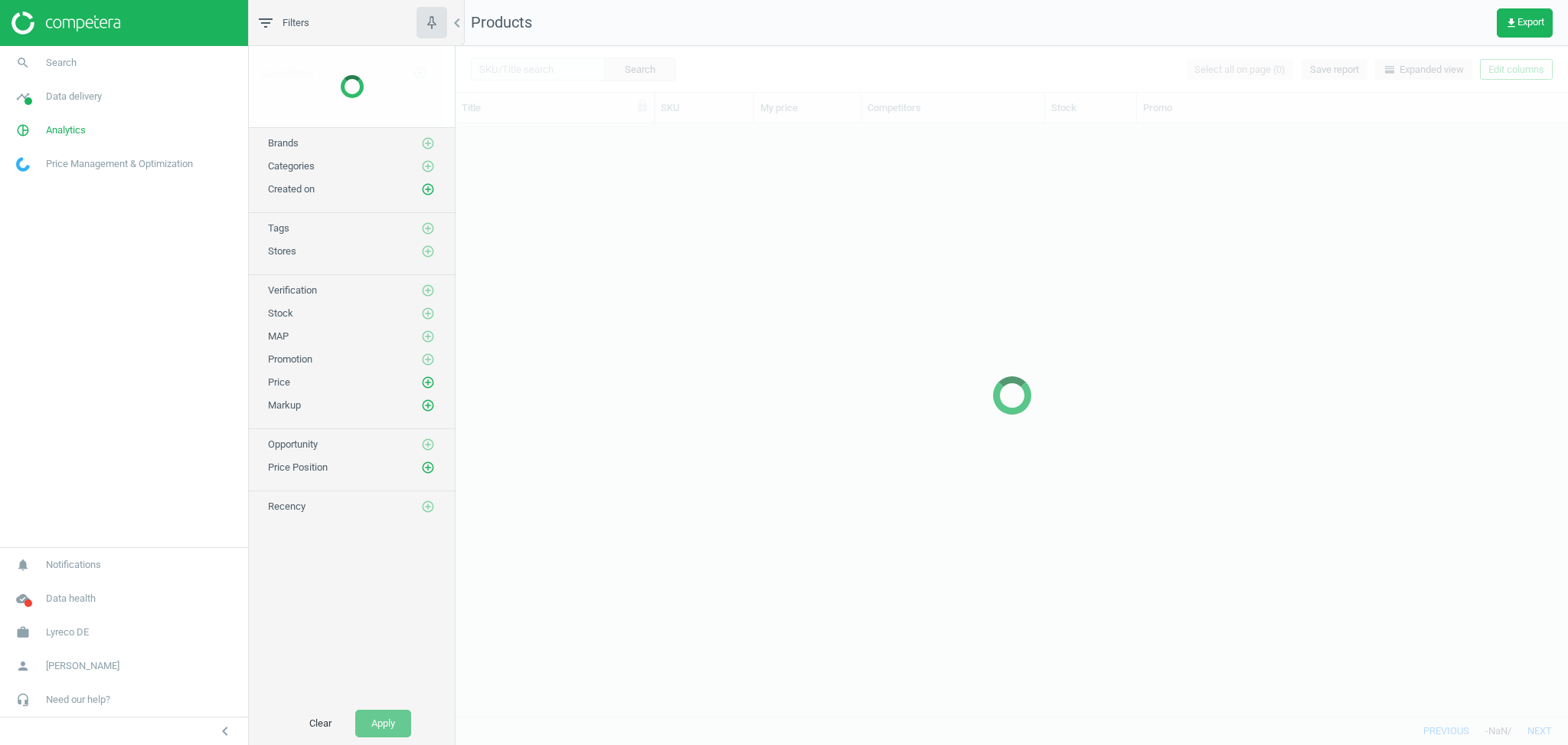
scroll to position [578, 1097]
